Goal: Information Seeking & Learning: Learn about a topic

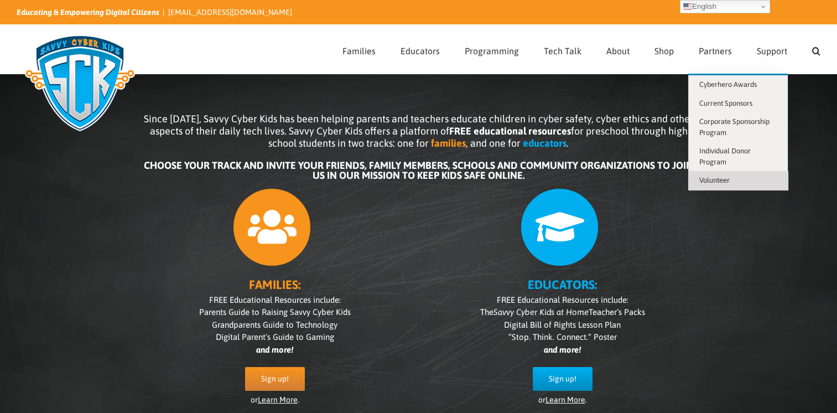
click at [720, 180] on span "Volunteer" at bounding box center [715, 180] width 30 height 8
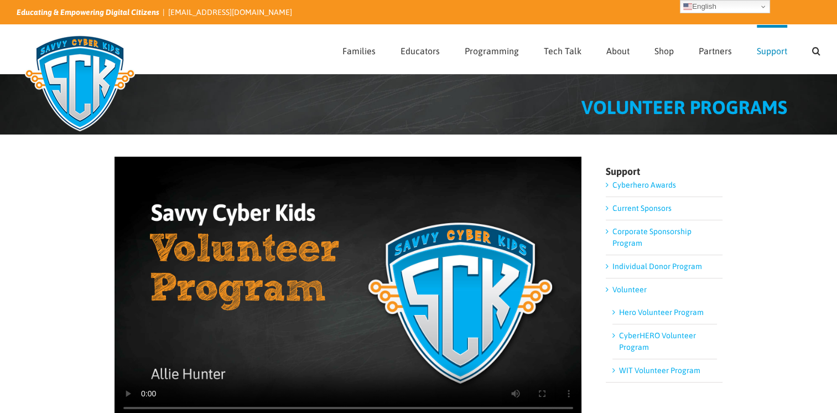
click at [821, 0] on div at bounding box center [418, 0] width 837 height 0
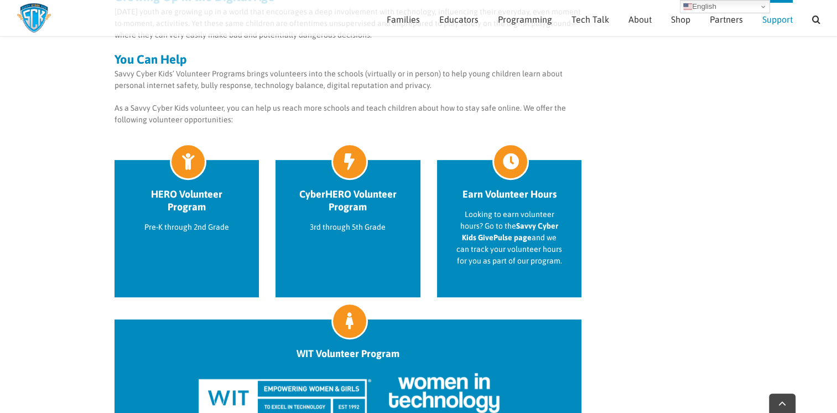
scroll to position [437, 0]
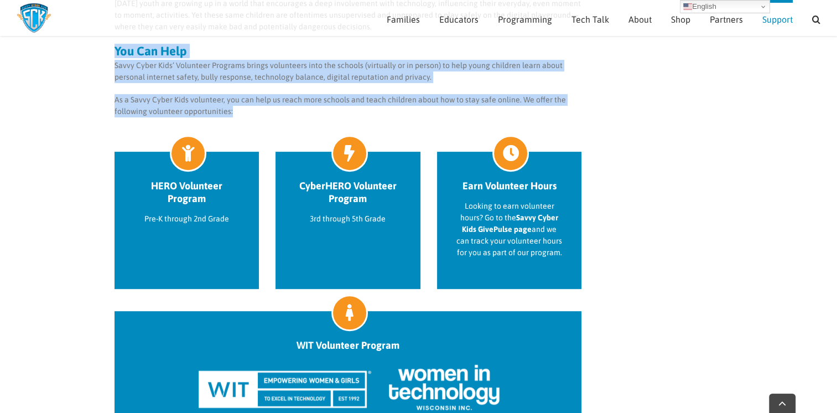
drag, startPoint x: 113, startPoint y: 50, endPoint x: 363, endPoint y: 111, distance: 256.3
click at [363, 111] on div "Sorry, your browser doesn't support embedded videos. Growing Up in the Digital …" at bounding box center [418, 114] width 837 height 858
copy div "You Can Help Savvy Cyber Kids’ Volunteer Programs brings volunteers into the sc…"
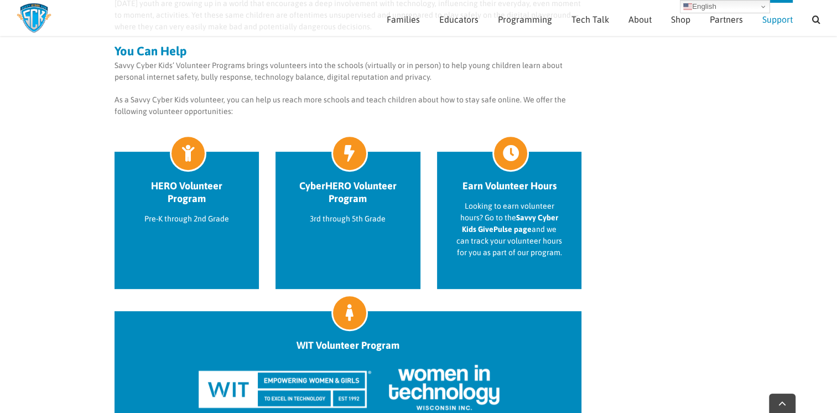
click at [651, 245] on div "Sorry, your browser doesn't support embedded videos. Growing Up in the Digital …" at bounding box center [419, 119] width 609 height 825
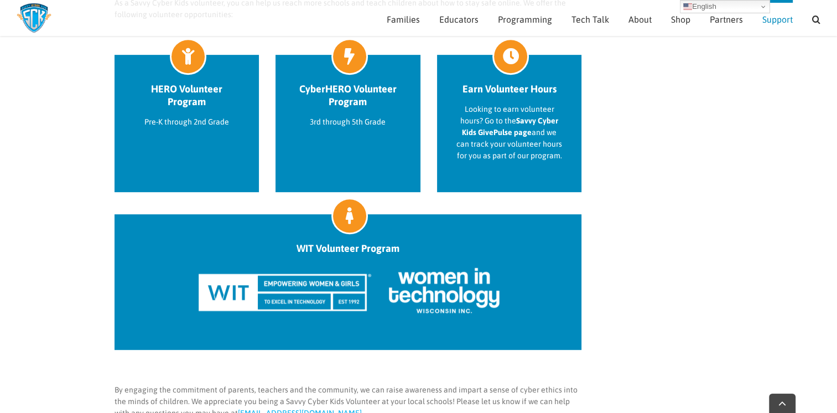
scroll to position [542, 0]
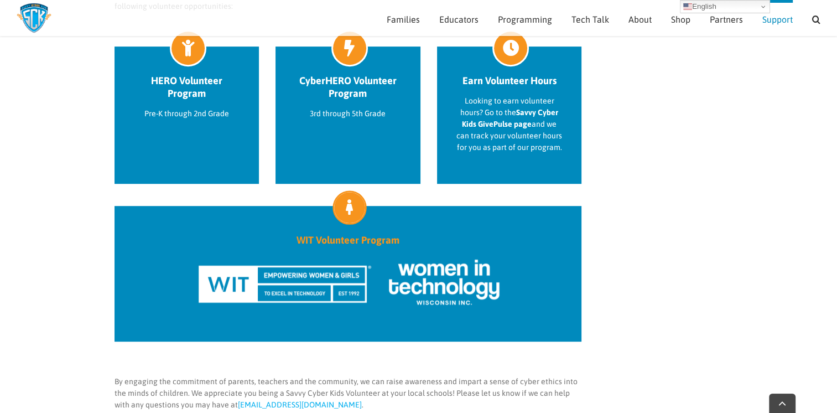
click at [353, 255] on img at bounding box center [348, 283] width 312 height 56
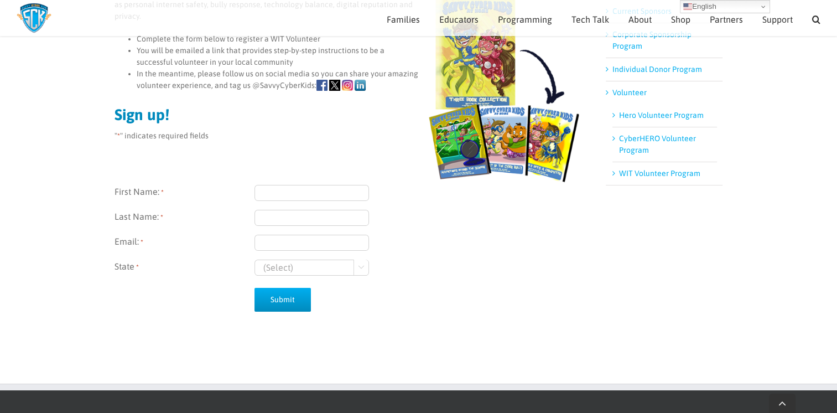
scroll to position [185, 0]
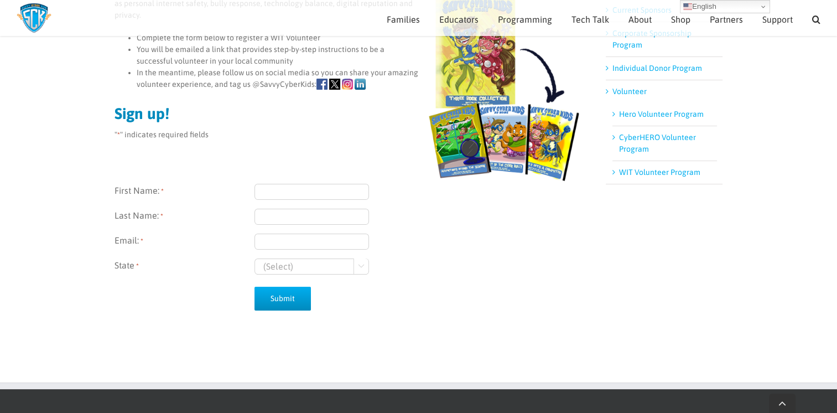
click at [653, 174] on link "WIT Volunteer Program" at bounding box center [659, 172] width 81 height 9
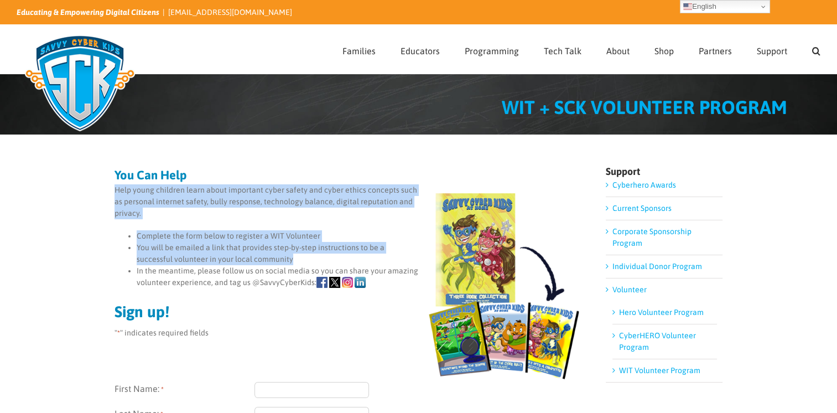
drag, startPoint x: 111, startPoint y: 193, endPoint x: 371, endPoint y: 256, distance: 267.7
click at [371, 256] on div "You Can Help Help young children learn about important cyber safety and cyber e…" at bounding box center [418, 346] width 837 height 423
copy div "Help young children learn about important cyber safety and cyber ethics concept…"
